Goal: Download file/media

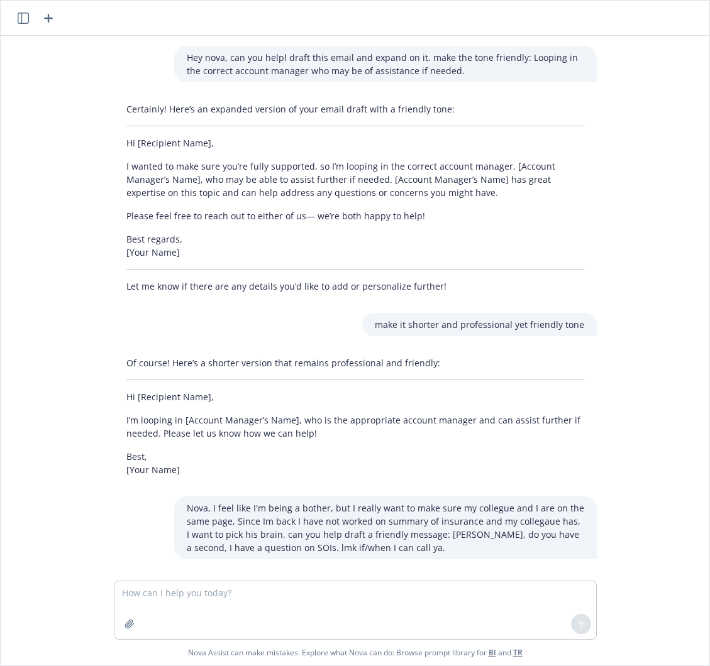
scroll to position [835, 0]
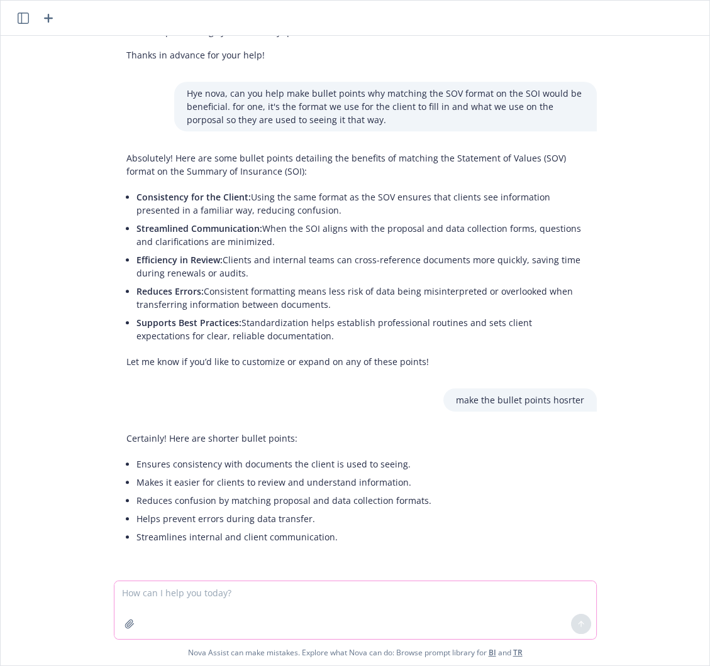
click at [196, 591] on textarea at bounding box center [354, 610] width 481 height 58
paste textarea "If another member of the service is working on the SOI, can I make edits to the…"
type textarea "rewrite: If another member of the service is working on the SOI, can I make edi…"
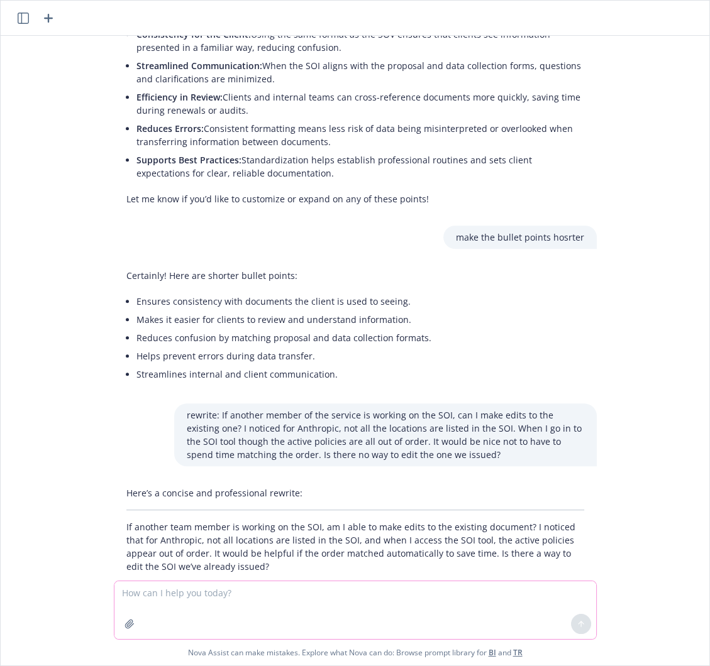
scroll to position [1025, 0]
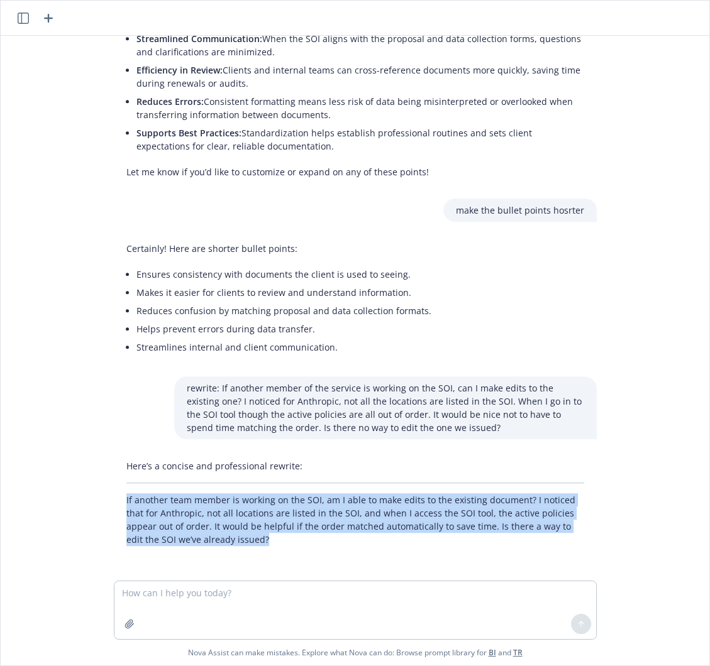
drag, startPoint x: 114, startPoint y: 497, endPoint x: 206, endPoint y: 537, distance: 100.5
click at [206, 537] on div "Here’s a concise and professional rewrite: If another team member is working on…" at bounding box center [355, 502] width 483 height 97
copy p "If another team member is working on the SOI, am I able to make edits to the ex…"
click at [234, 598] on textarea at bounding box center [354, 610] width 481 height 58
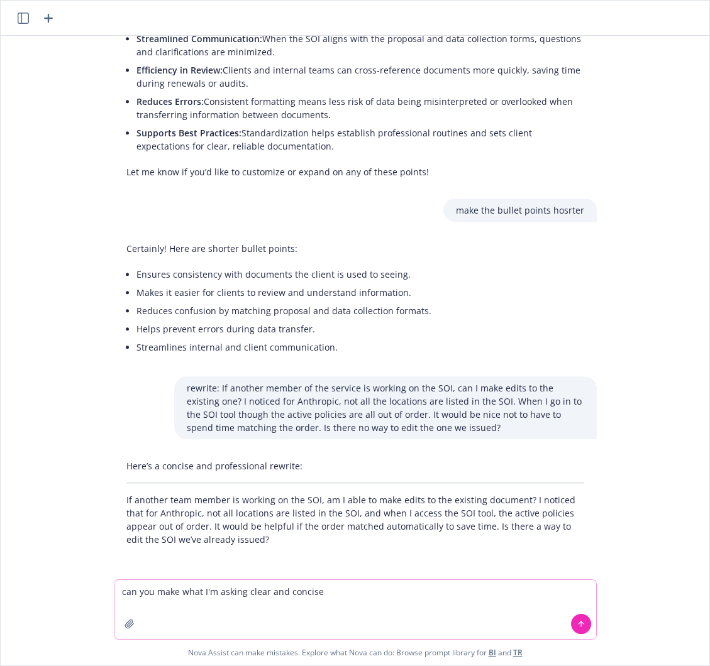
type textarea "can you make what I'm asking clear and concise"
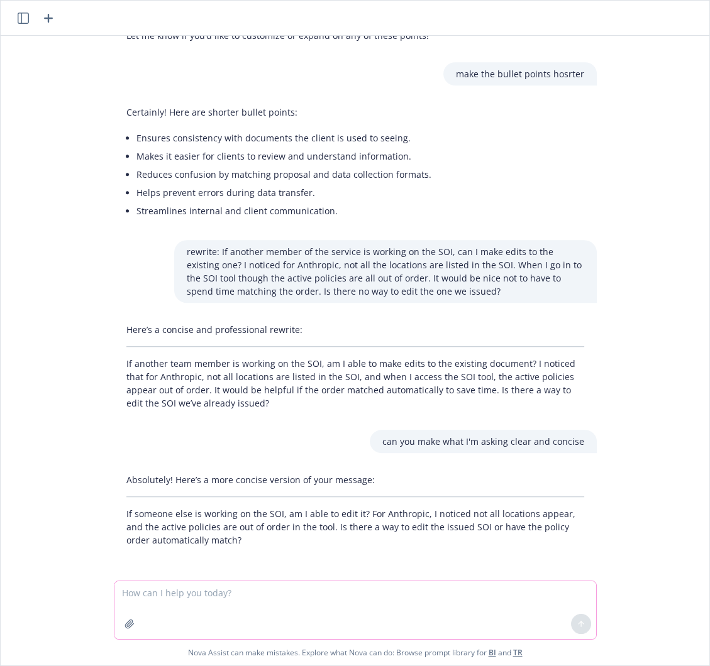
scroll to position [1162, 0]
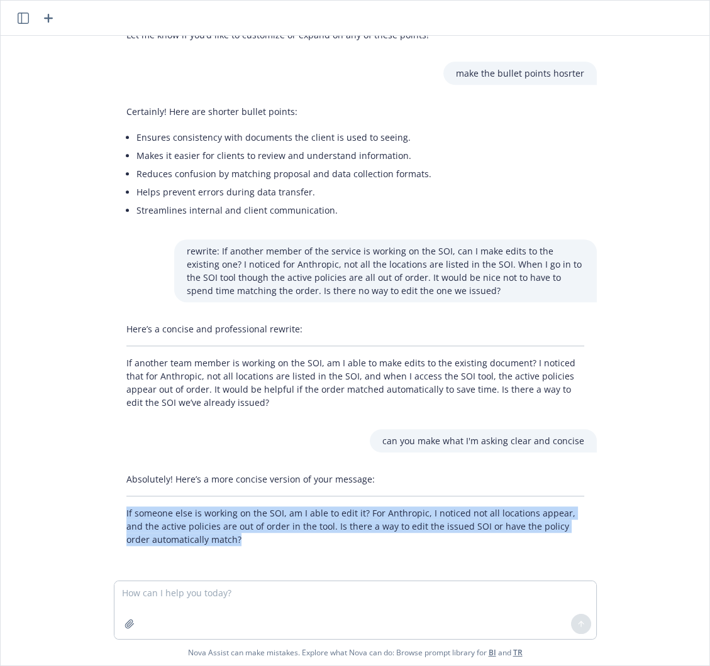
drag, startPoint x: 114, startPoint y: 507, endPoint x: 207, endPoint y: 546, distance: 101.1
click at [207, 546] on div "Absolutely! Here’s a more concise version of your message: If someone else is w…" at bounding box center [355, 510] width 483 height 84
copy p "If someone else is working on the SOI, am I able to edit it? For Anthropic, I n…"
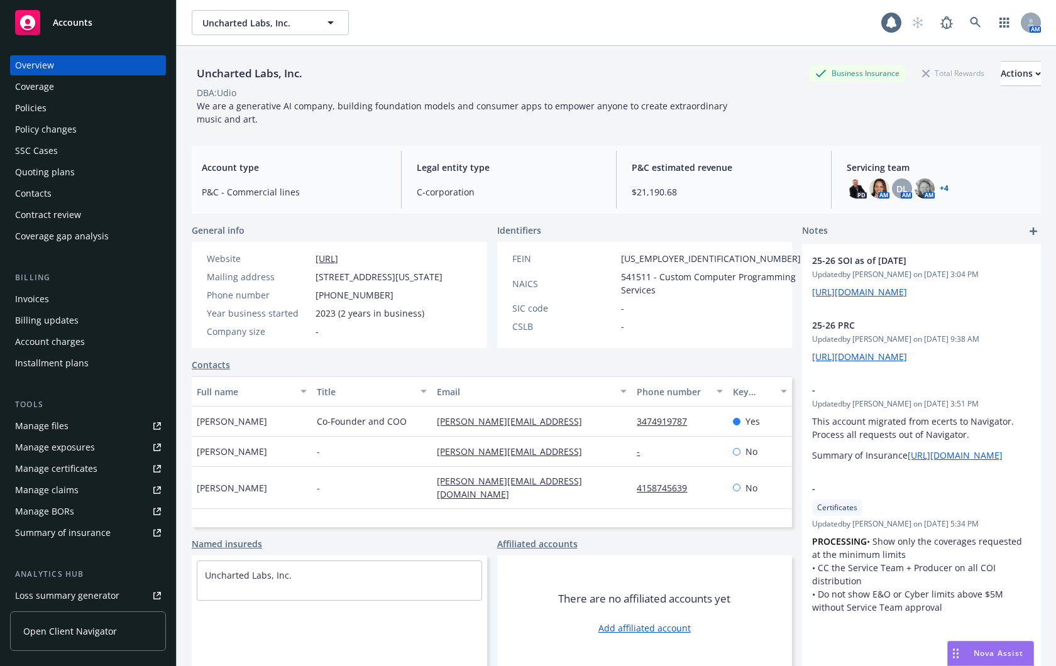
click at [74, 111] on div "Policies" at bounding box center [88, 108] width 146 height 20
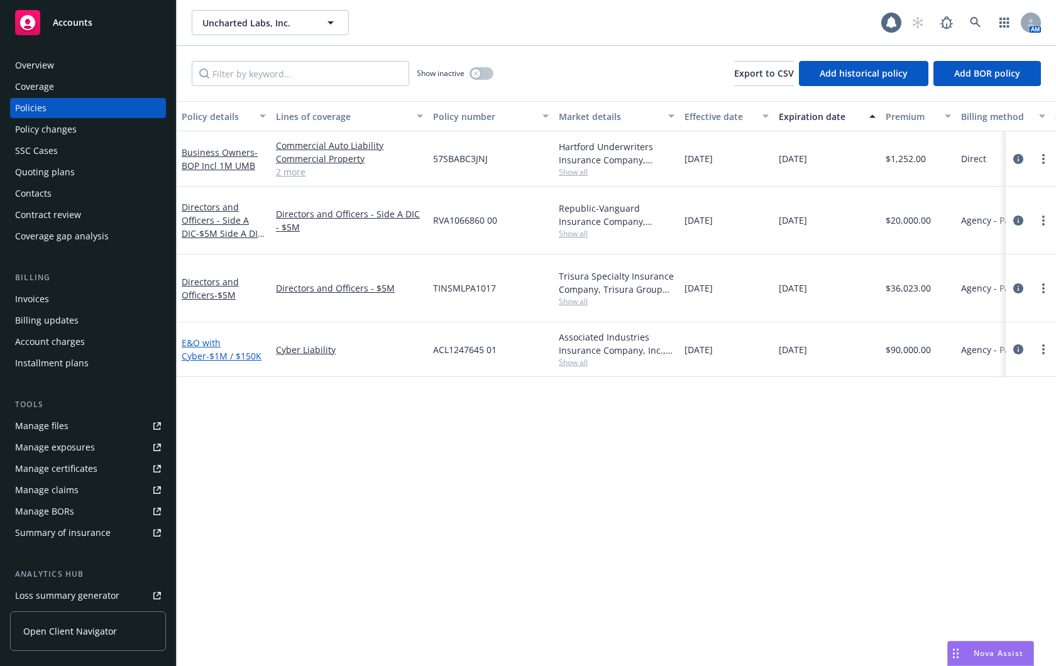
click at [209, 337] on link "E&O with Cyber - $1M / $150K" at bounding box center [222, 349] width 80 height 25
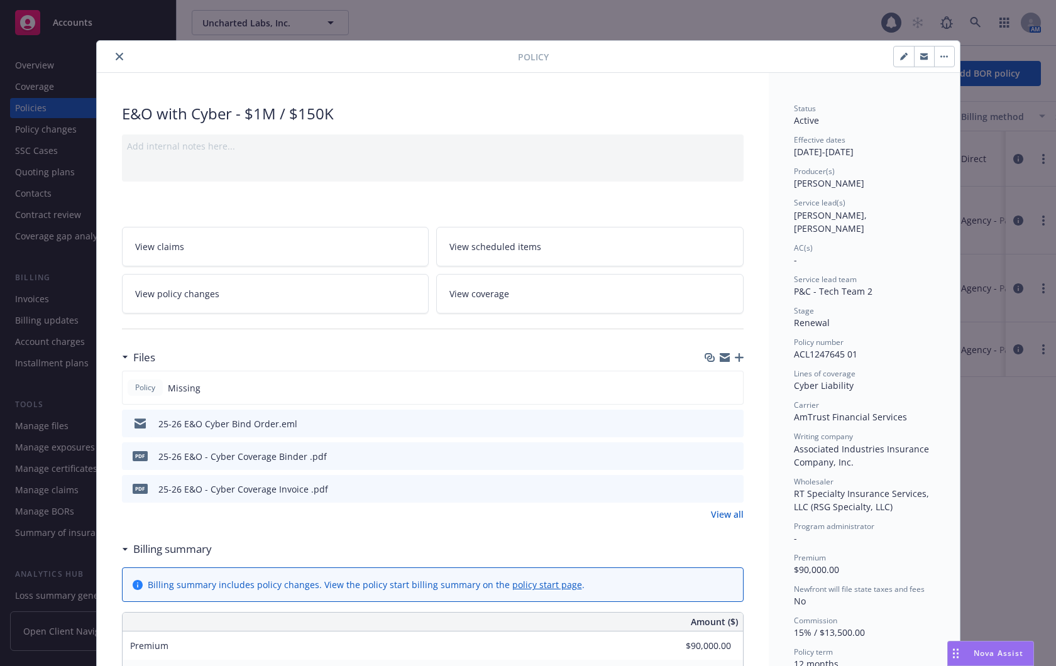
click at [722, 515] on link "View all" at bounding box center [727, 514] width 33 height 13
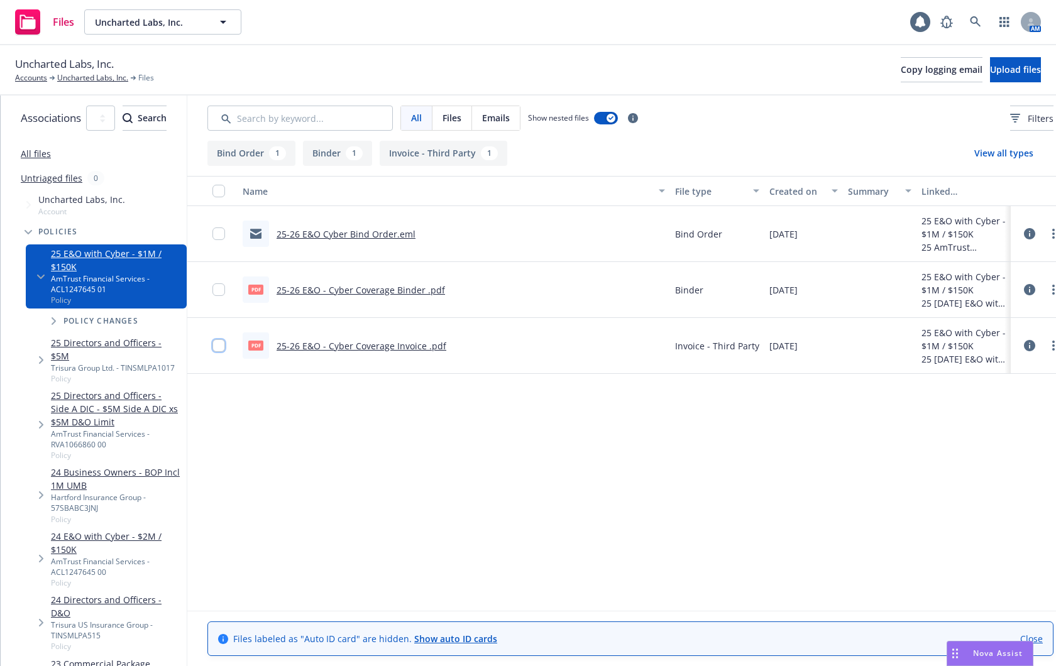
click at [225, 346] on input "checkbox" at bounding box center [218, 345] width 13 height 13
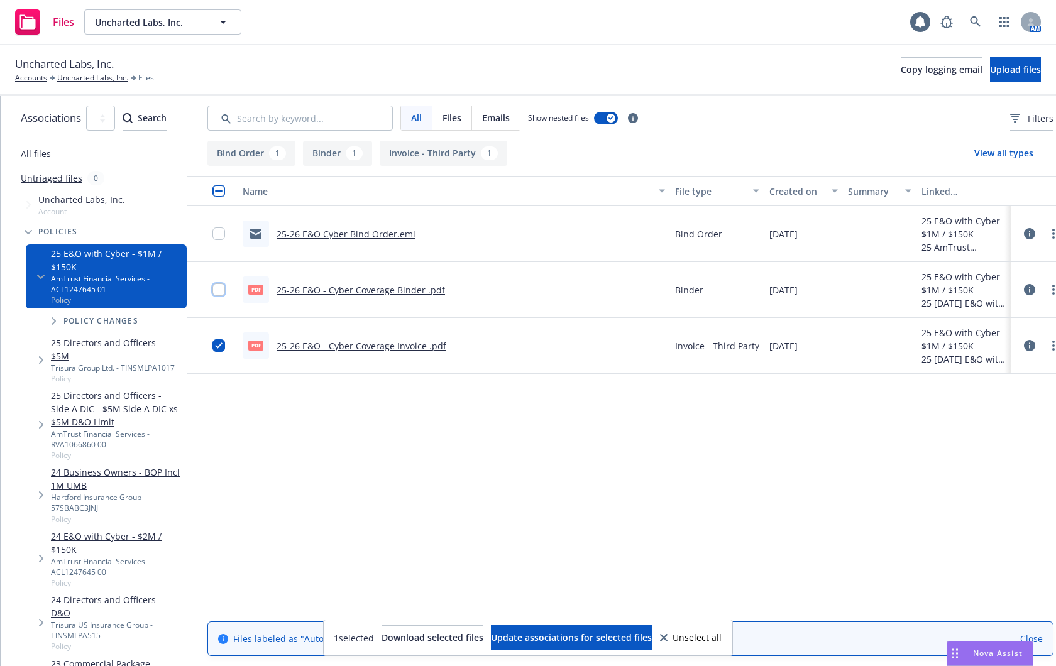
click at [225, 290] on input "checkbox" at bounding box center [218, 289] width 13 height 13
click at [449, 639] on span "Download selected files" at bounding box center [433, 638] width 102 height 12
click at [166, 26] on span "Uncharted Labs, Inc." at bounding box center [149, 22] width 109 height 13
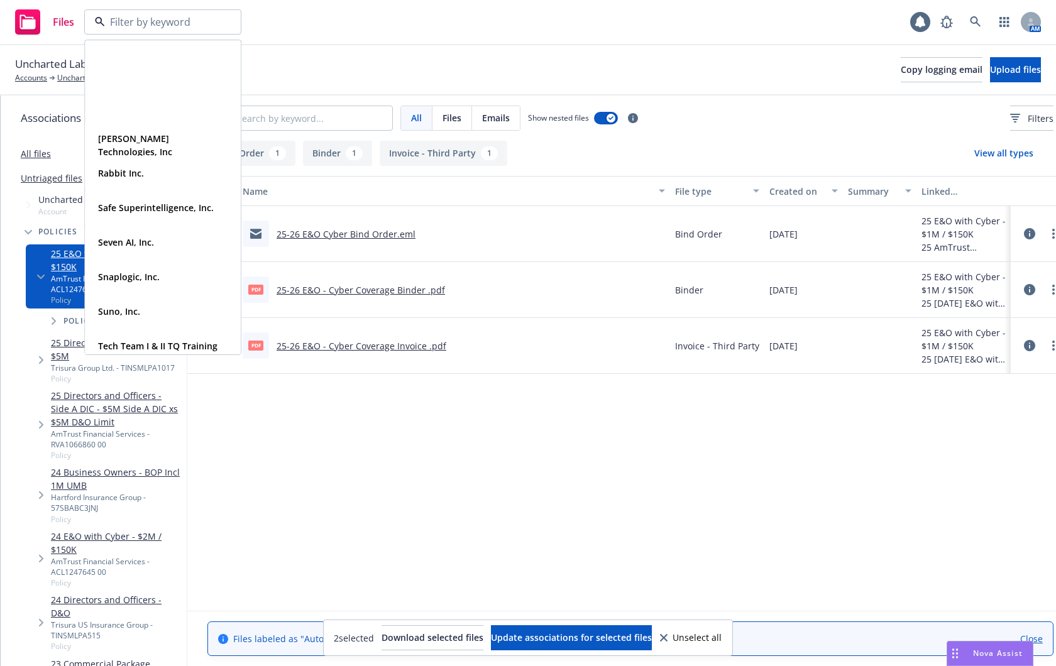
scroll to position [538, 0]
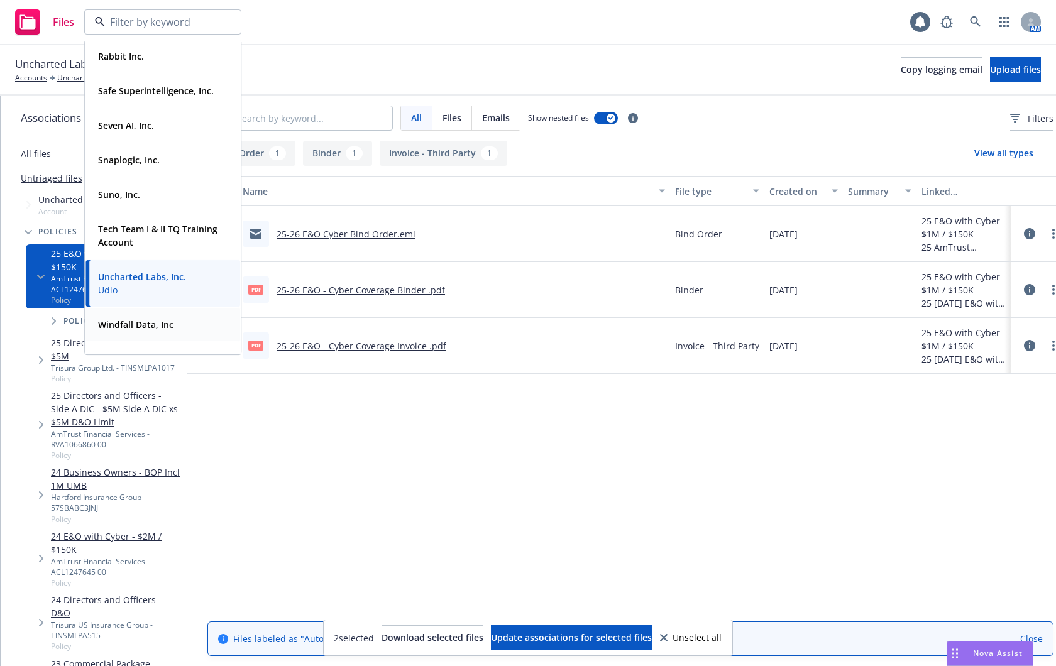
click at [145, 319] on strong "Windfall Data, Inc" at bounding box center [135, 325] width 75 height 12
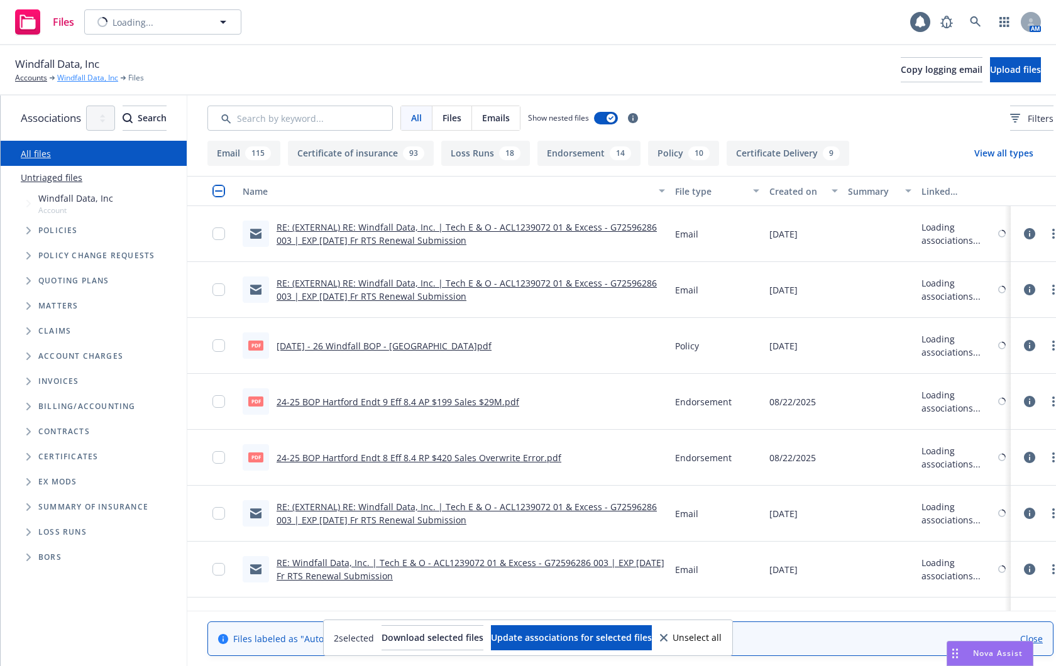
click at [101, 77] on link "Windfall Data, Inc" at bounding box center [87, 77] width 61 height 11
